Goal: Find specific page/section: Find specific page/section

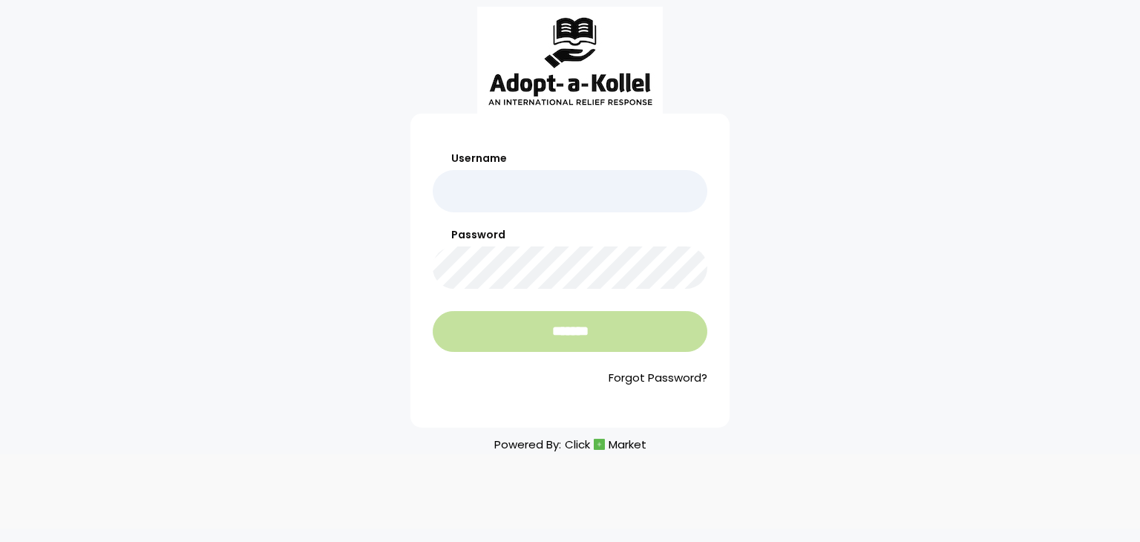
type input "**********"
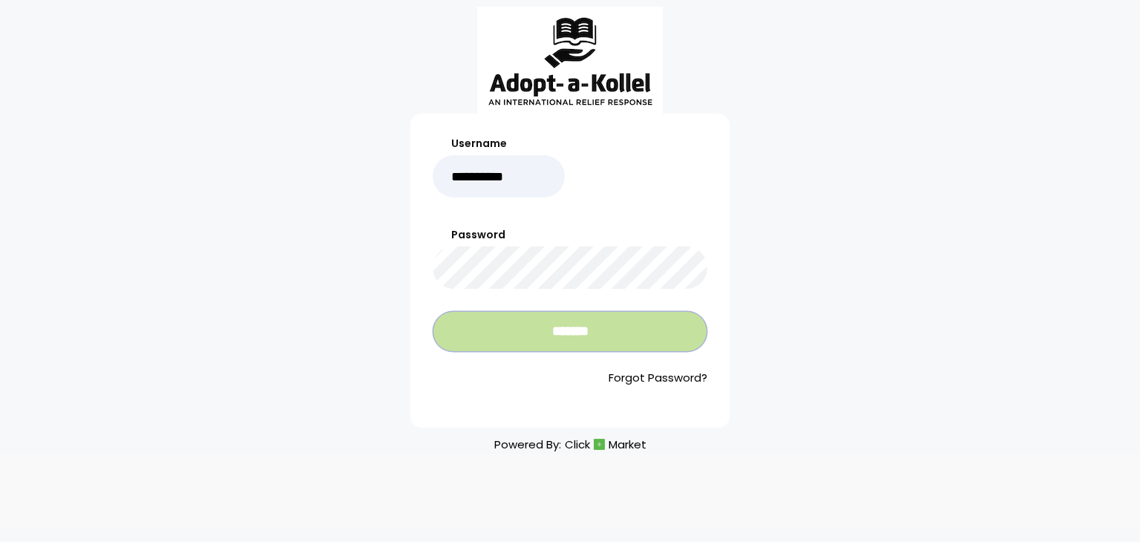
click at [575, 342] on input "*******" at bounding box center [570, 331] width 275 height 41
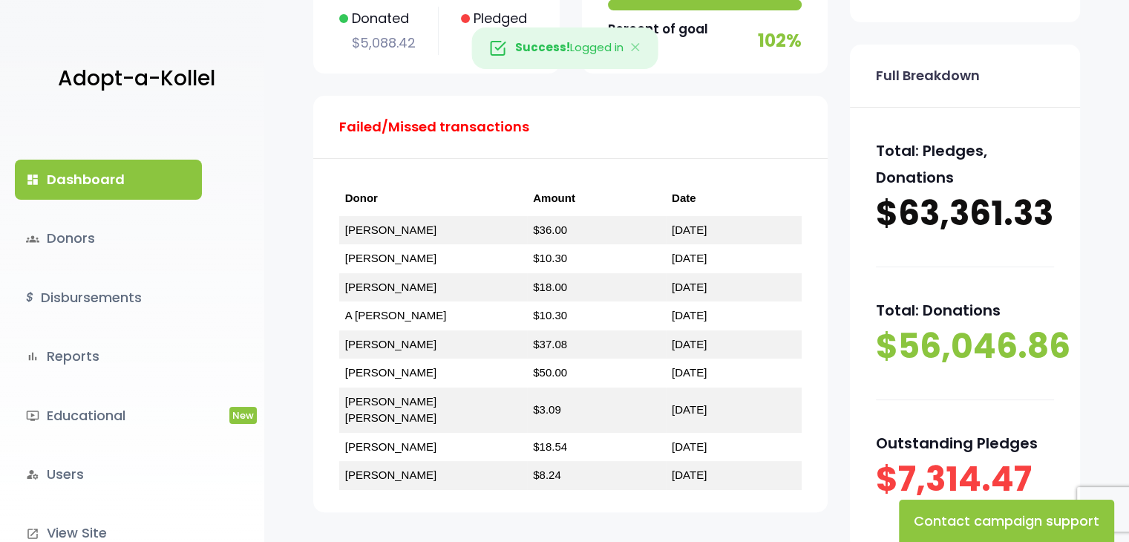
scroll to position [278, 0]
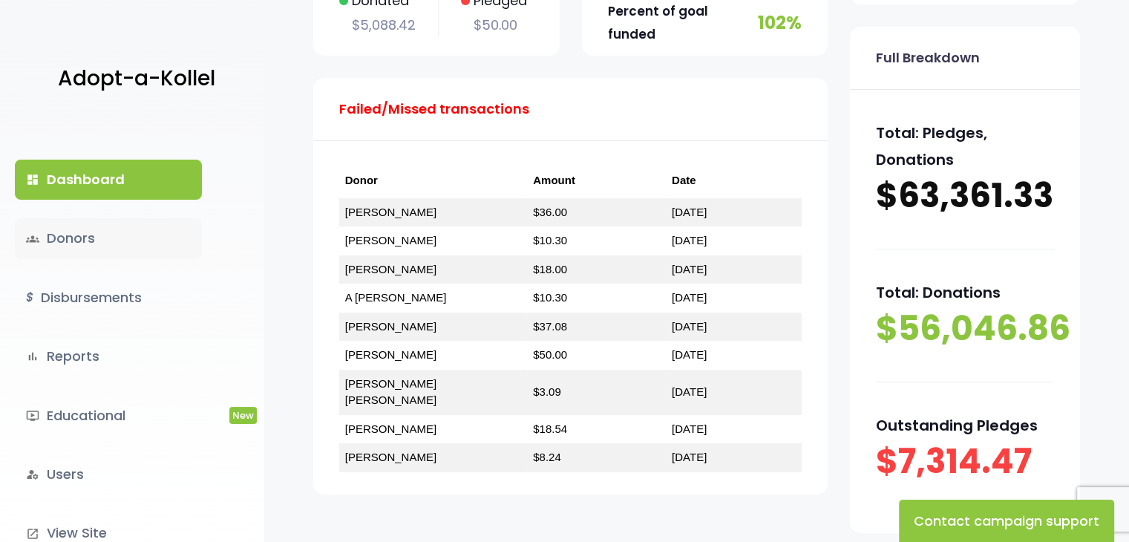
click at [52, 241] on link "groups Donors" at bounding box center [108, 238] width 187 height 40
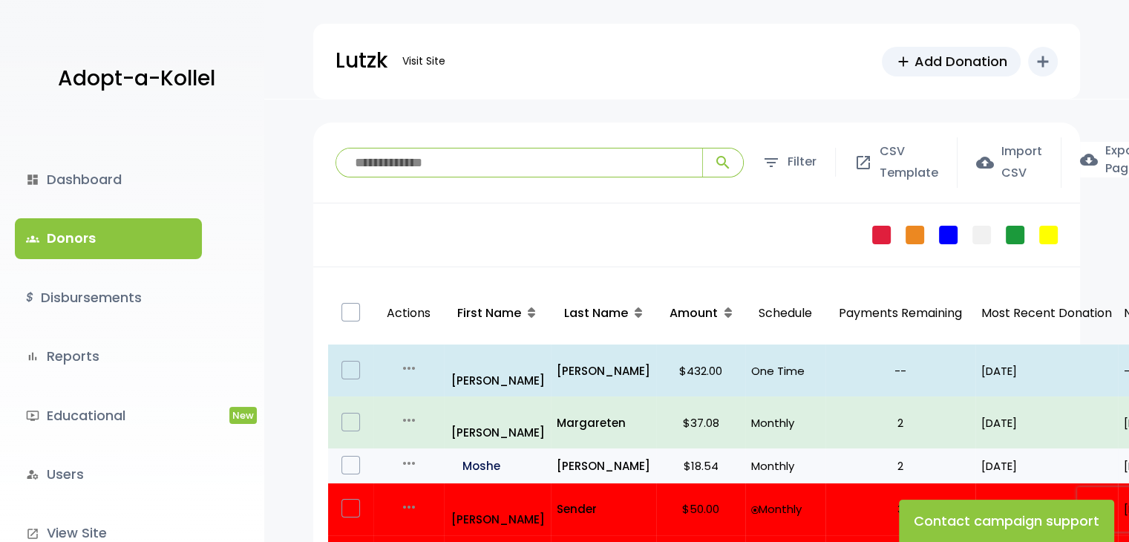
click at [484, 456] on p "all_inclusive Moshe" at bounding box center [498, 466] width 94 height 20
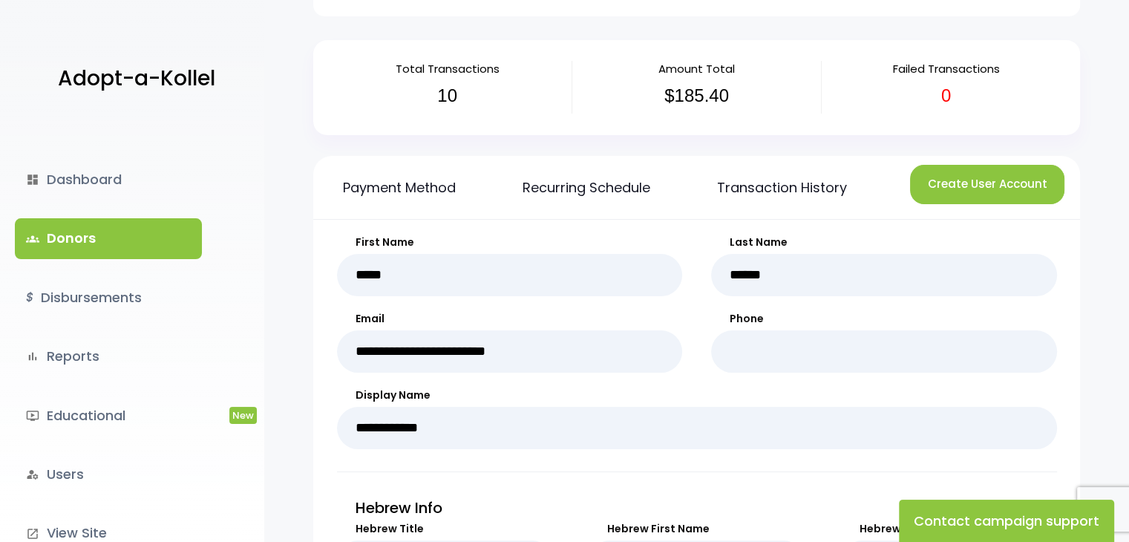
scroll to position [89, 0]
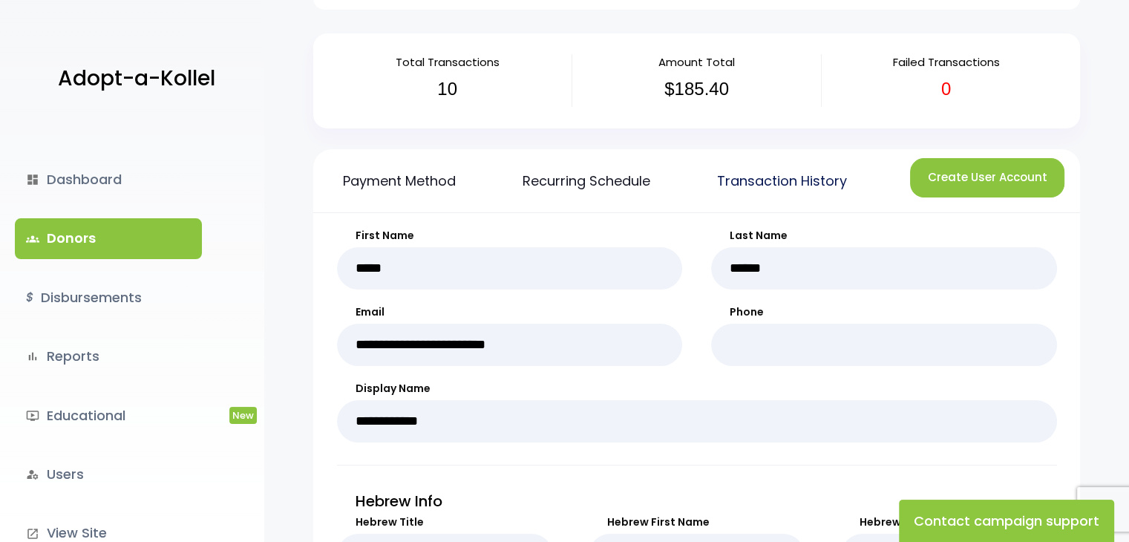
click at [801, 180] on link "Transaction History" at bounding box center [782, 180] width 174 height 63
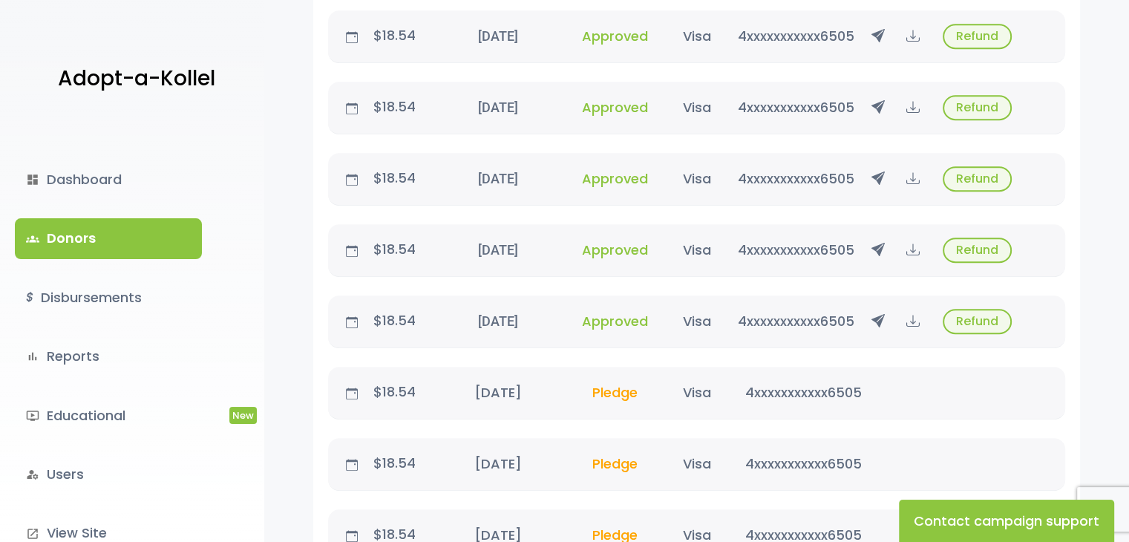
scroll to position [858, 0]
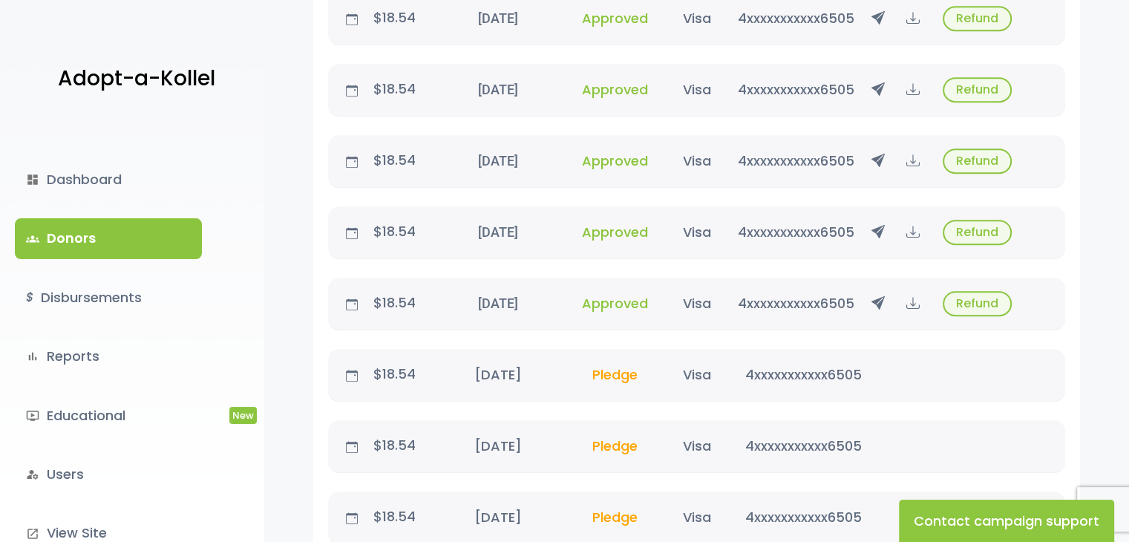
click at [398, 299] on p "$18.54" at bounding box center [395, 303] width 64 height 24
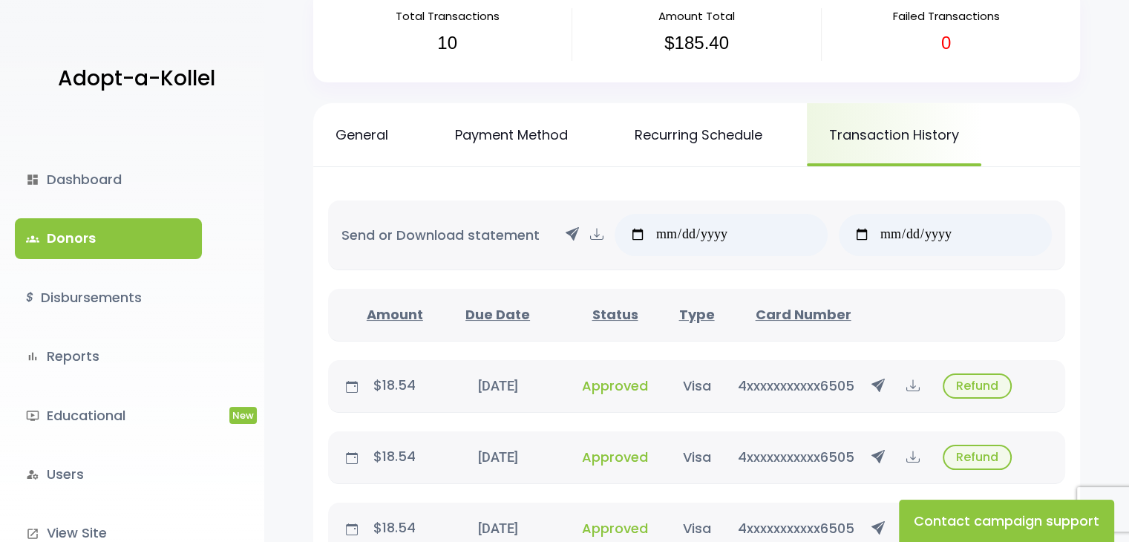
scroll to position [131, 0]
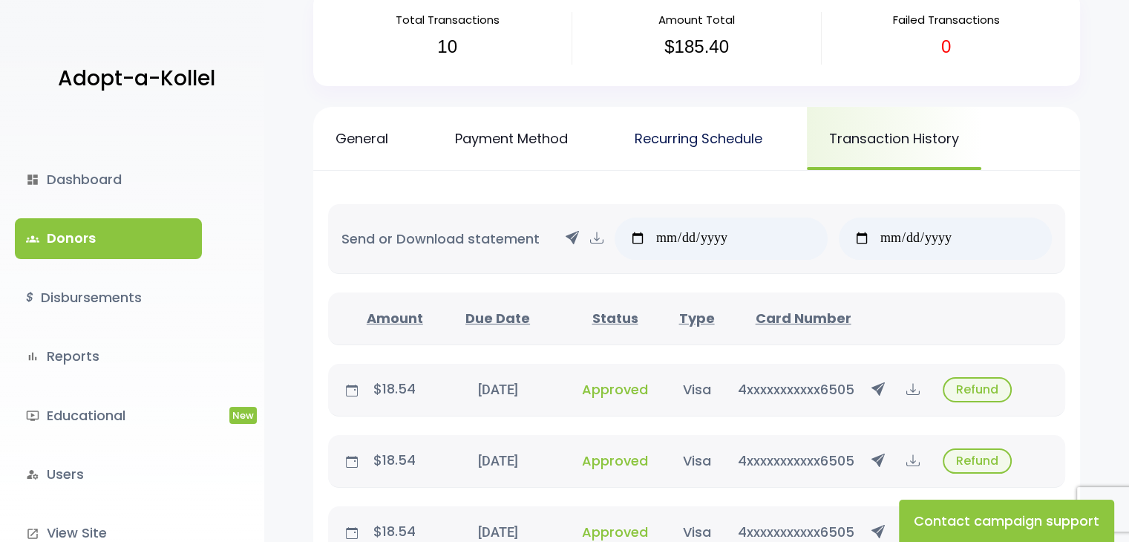
click at [770, 138] on link "Recurring Schedule" at bounding box center [698, 138] width 172 height 63
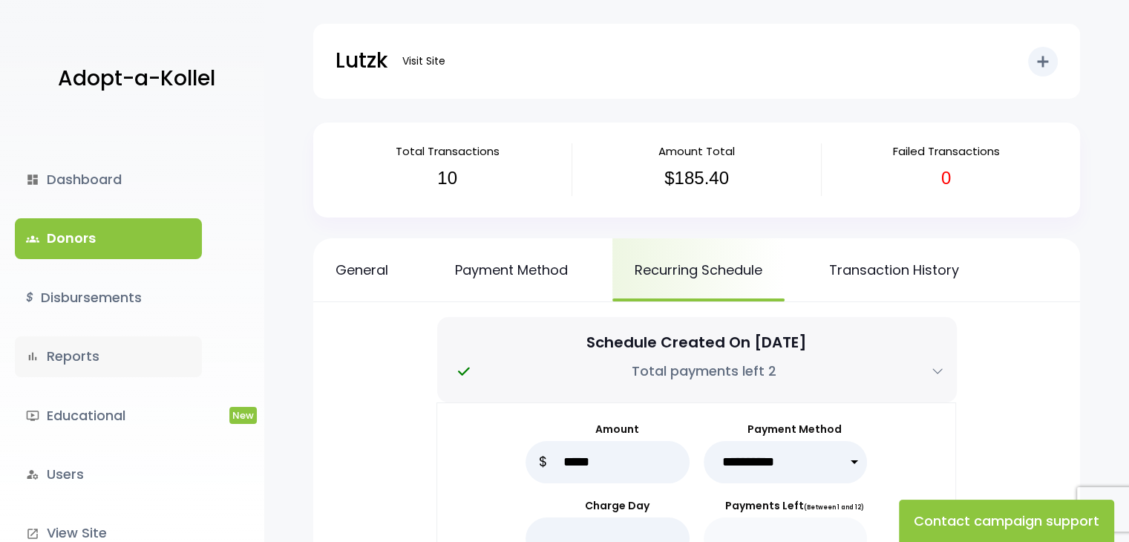
click at [80, 357] on link "bar_chart Reports" at bounding box center [108, 356] width 187 height 40
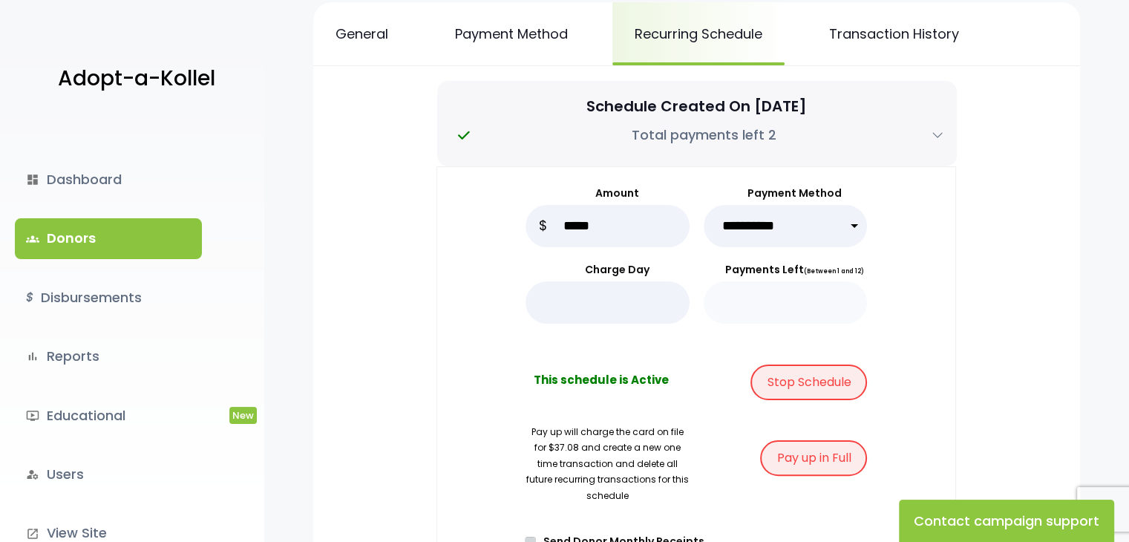
scroll to position [216, 0]
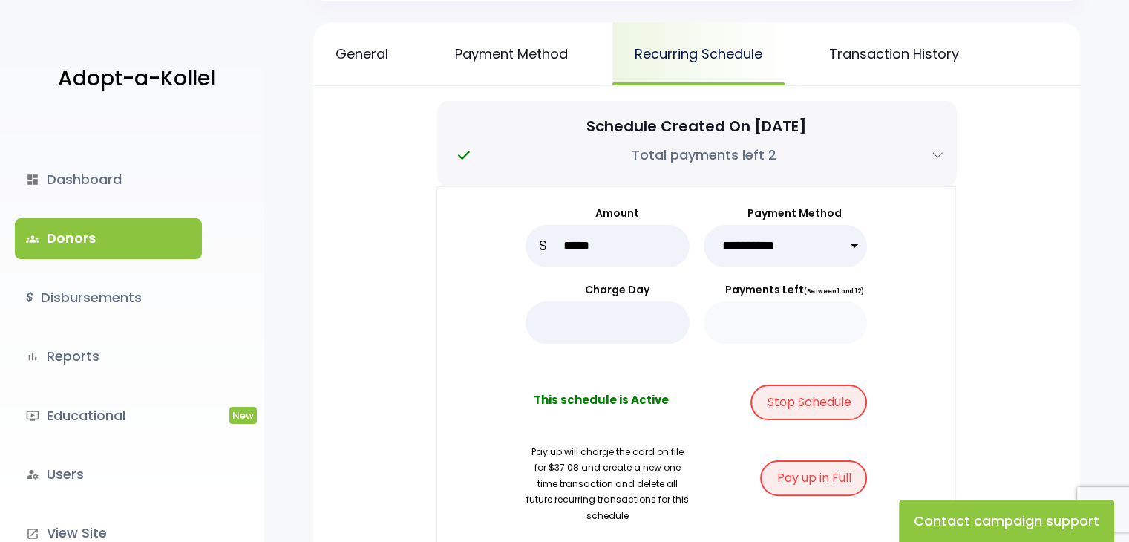
click at [723, 59] on link "Recurring Schedule" at bounding box center [698, 53] width 172 height 63
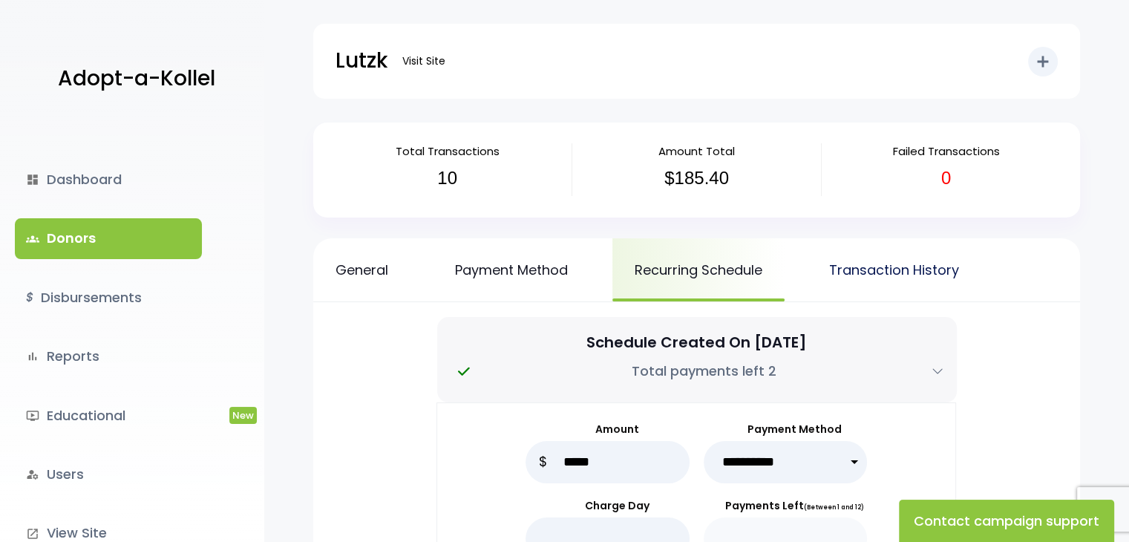
click at [927, 269] on link "Transaction History" at bounding box center [894, 269] width 174 height 63
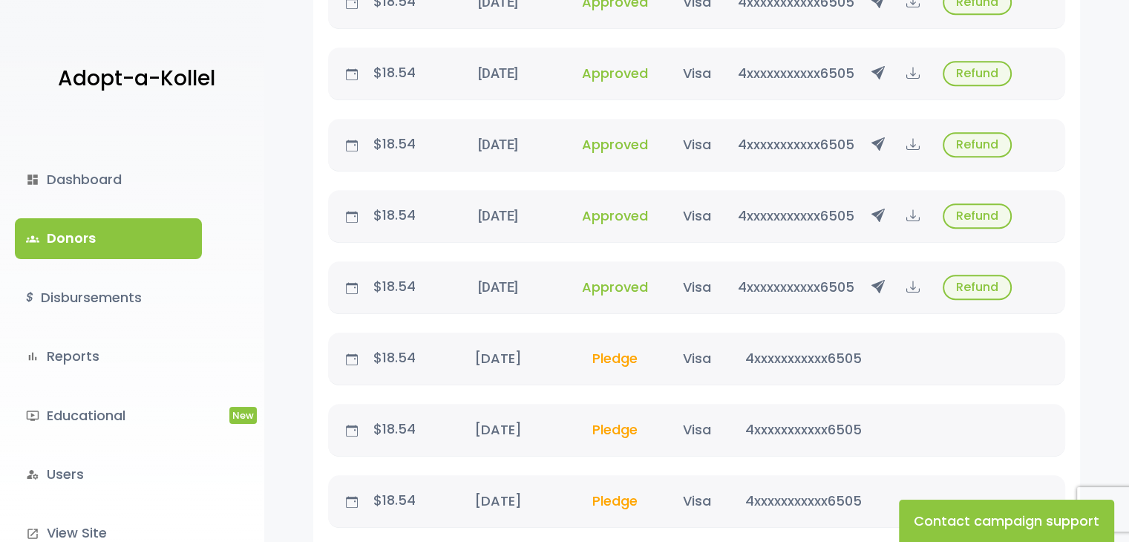
scroll to position [869, 0]
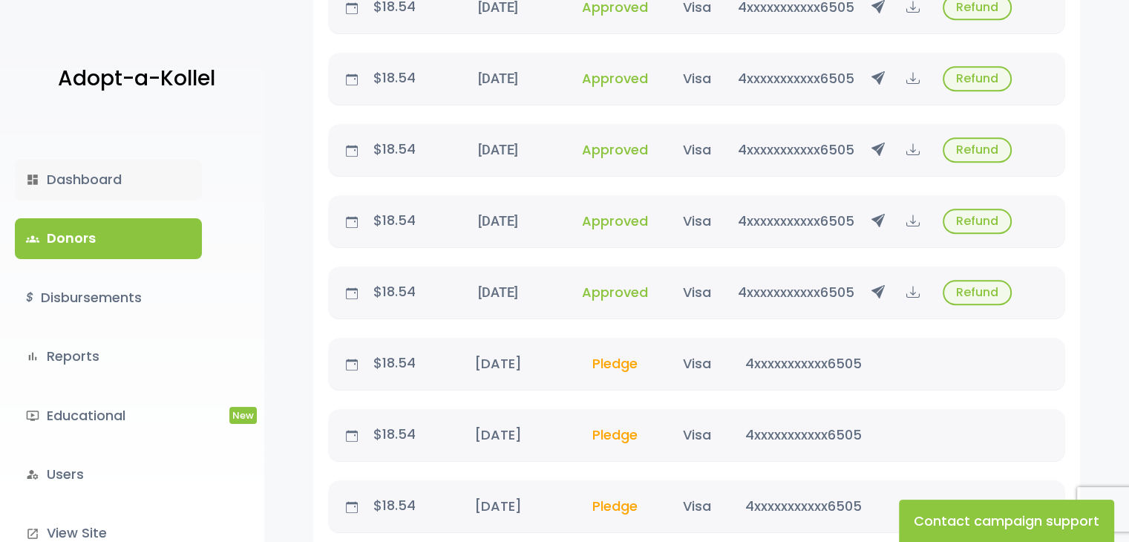
click at [109, 179] on link "dashboard Dashboard" at bounding box center [108, 180] width 187 height 40
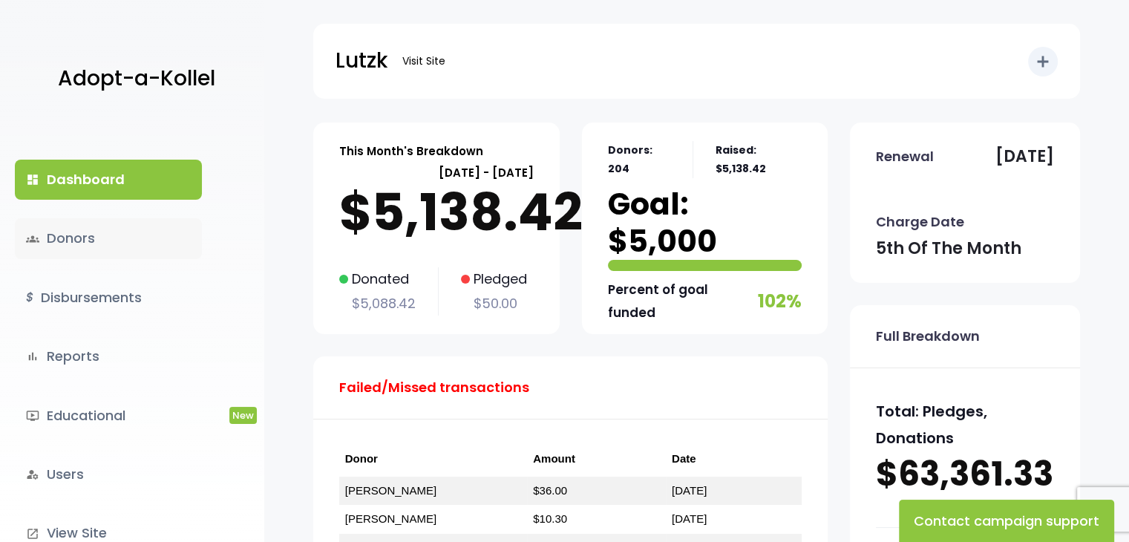
click at [105, 241] on link "groups Donors" at bounding box center [108, 238] width 187 height 40
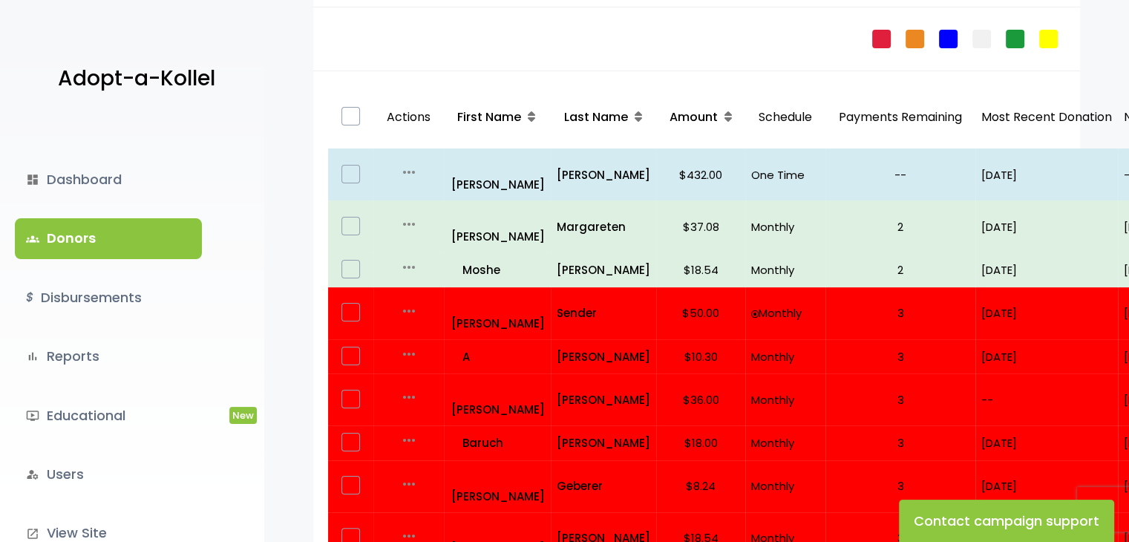
scroll to position [194, 0]
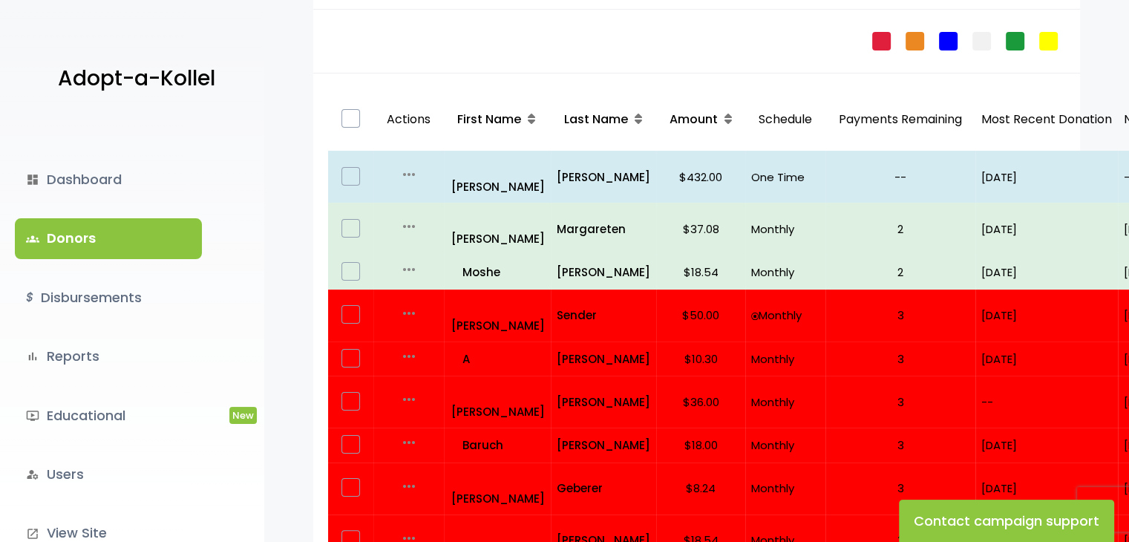
click at [1041, 117] on p "Most Recent Donation" at bounding box center [1046, 120] width 131 height 22
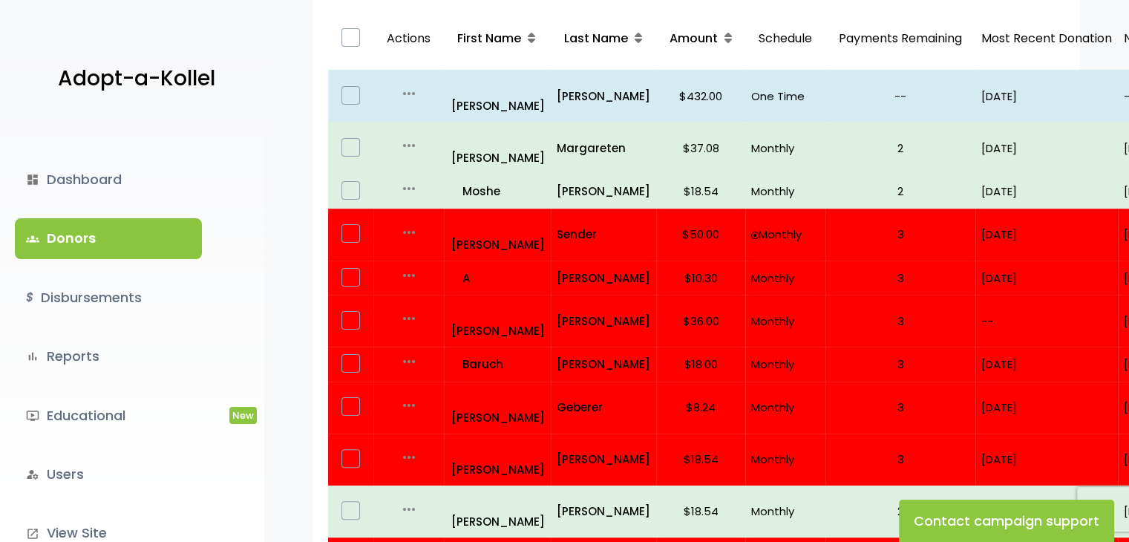
scroll to position [269, 0]
